Goal: Transaction & Acquisition: Obtain resource

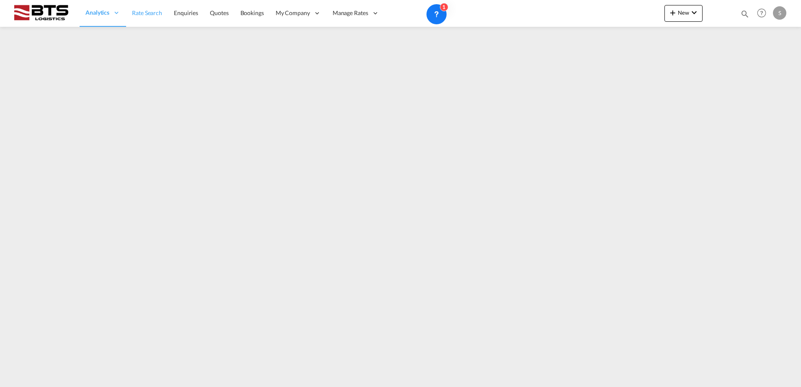
click at [133, 16] on span "Rate Search" at bounding box center [147, 12] width 30 height 7
click at [138, 15] on span "Rate Search" at bounding box center [147, 12] width 30 height 7
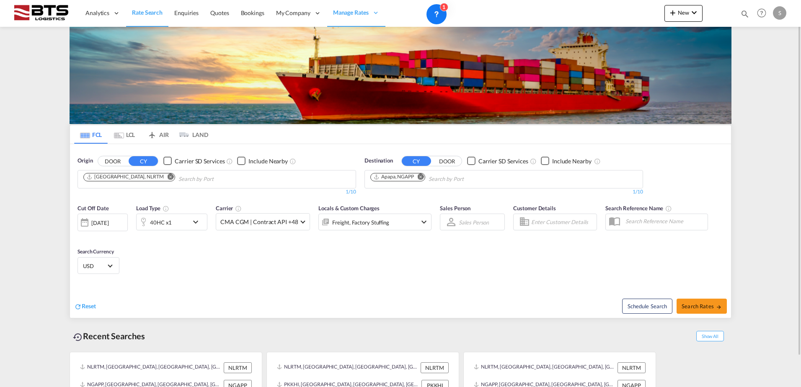
click at [422, 176] on md-icon "Remove" at bounding box center [421, 176] width 6 height 6
paste input "Ensenada"
type input "Ensenada"
click at [413, 197] on div "Ensenada Mexico MXESE" at bounding box center [435, 198] width 159 height 25
click at [187, 219] on div "40HC x1" at bounding box center [163, 222] width 52 height 17
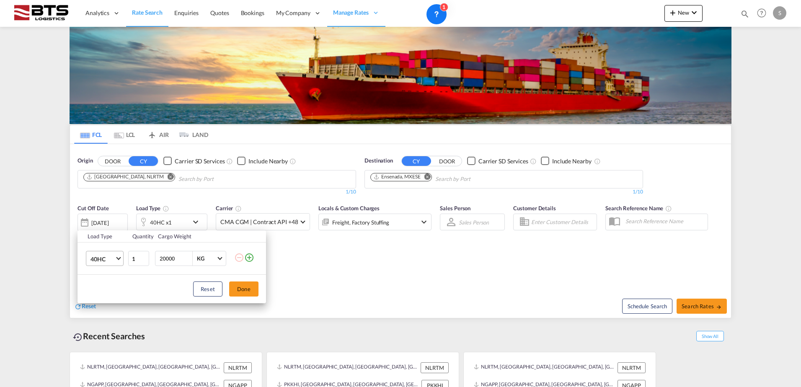
click at [98, 258] on span "40HC" at bounding box center [102, 259] width 24 height 8
click at [104, 215] on div "20GP" at bounding box center [97, 218] width 15 height 8
click at [244, 291] on button "Done" at bounding box center [243, 289] width 29 height 15
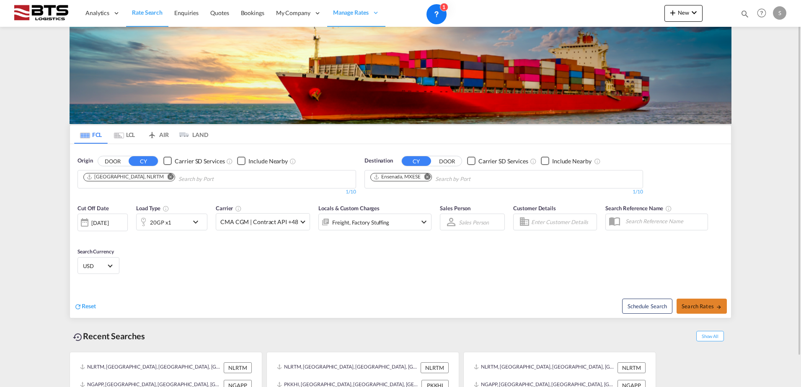
click at [705, 305] on span "Search Rates" at bounding box center [702, 306] width 40 height 7
type input "NLRTM to MXESE / 14 Oct 2025"
